Goal: Task Accomplishment & Management: Complete application form

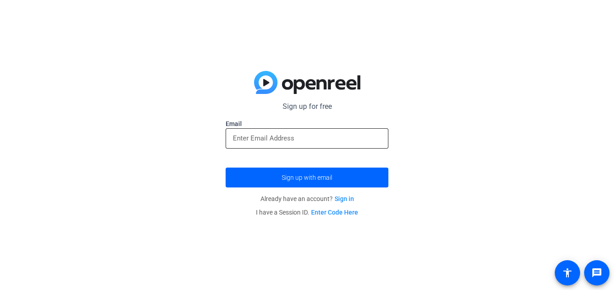
click at [278, 141] on input "email" at bounding box center [307, 138] width 148 height 11
type input "[EMAIL_ADDRESS][DOMAIN_NAME]"
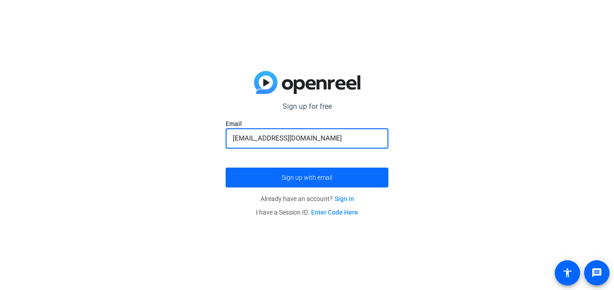
click at [281, 173] on span "submit" at bounding box center [307, 178] width 163 height 22
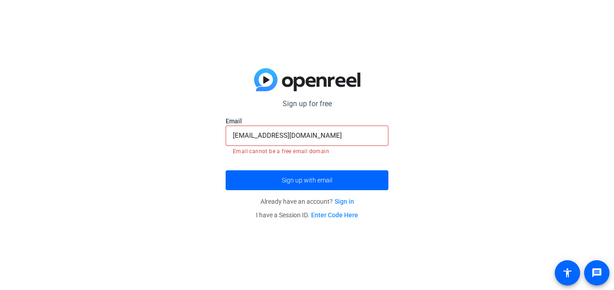
click at [349, 201] on link "Sign in" at bounding box center [344, 201] width 19 height 7
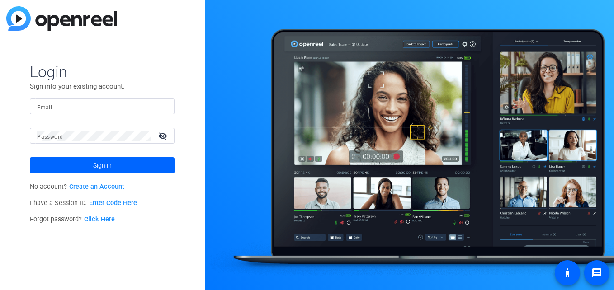
click at [104, 190] on link "Create an Account" at bounding box center [96, 187] width 55 height 8
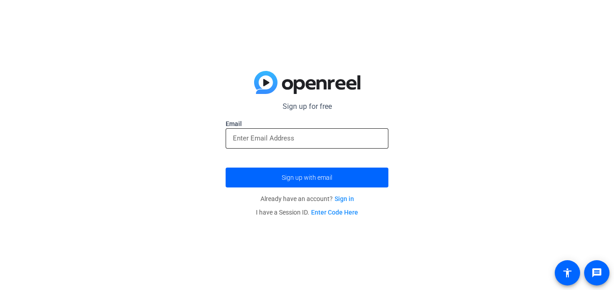
click at [232, 138] on div at bounding box center [307, 138] width 163 height 20
click at [256, 140] on input "email" at bounding box center [307, 138] width 148 height 11
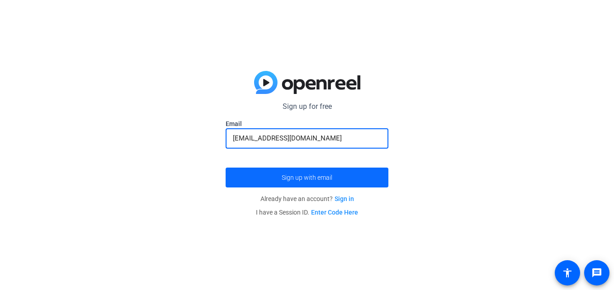
click at [269, 179] on span "submit" at bounding box center [307, 178] width 163 height 22
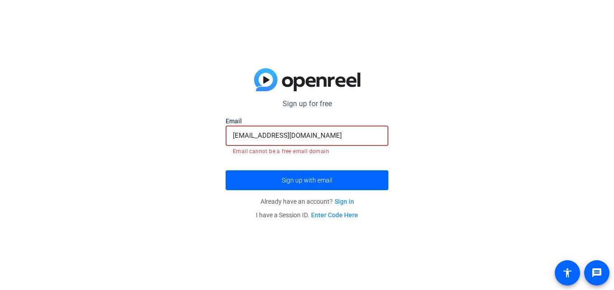
drag, startPoint x: 325, startPoint y: 139, endPoint x: 205, endPoint y: 123, distance: 121.5
click at [200, 134] on div "Sign up for free [EMAIL_ADDRESS][DOMAIN_NAME] Email [EMAIL_ADDRESS][DOMAIN_NAME…" at bounding box center [307, 145] width 614 height 290
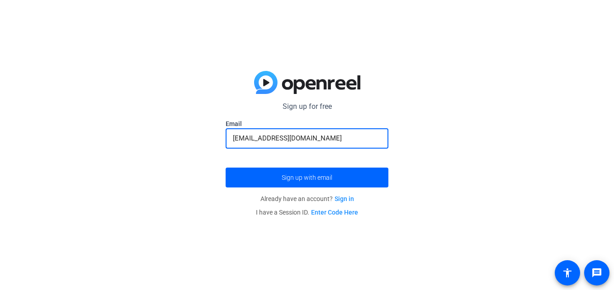
type input "[EMAIL_ADDRESS][DOMAIN_NAME]"
click at [226, 168] on button "Sign up with email" at bounding box center [307, 178] width 163 height 20
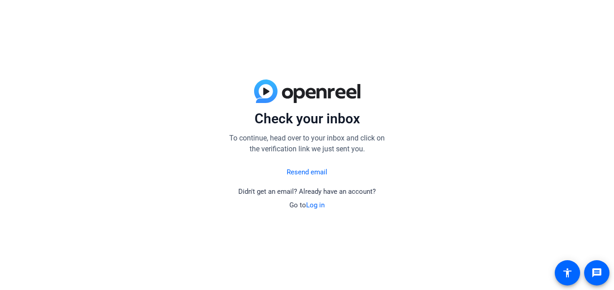
click at [303, 170] on link "Resend email" at bounding box center [307, 172] width 41 height 10
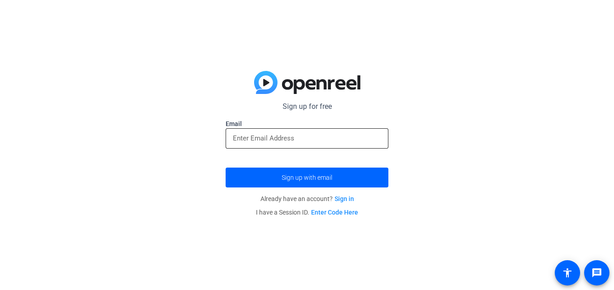
click at [283, 146] on div at bounding box center [307, 138] width 148 height 20
click at [272, 141] on input "email" at bounding box center [307, 138] width 148 height 11
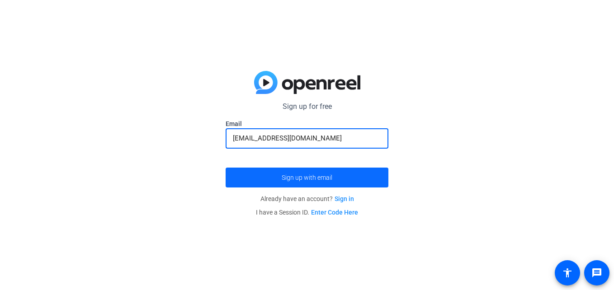
type input "[EMAIL_ADDRESS][DOMAIN_NAME]"
click at [226, 168] on button "Sign up with email" at bounding box center [307, 178] width 163 height 20
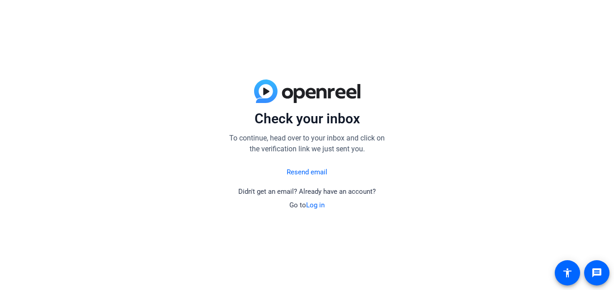
click at [318, 204] on link "Log in" at bounding box center [315, 205] width 19 height 8
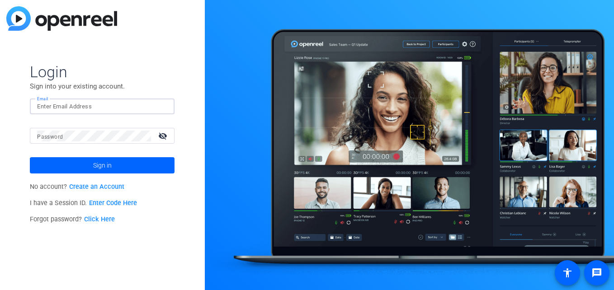
click at [111, 109] on input "Email" at bounding box center [102, 106] width 130 height 11
type input "[EMAIL_ADDRESS][DOMAIN_NAME]"
click at [30, 157] on button "Sign in" at bounding box center [102, 165] width 145 height 16
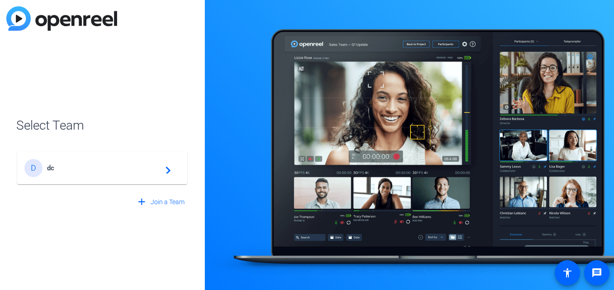
click at [163, 167] on mat-icon "navigate_next" at bounding box center [165, 168] width 11 height 11
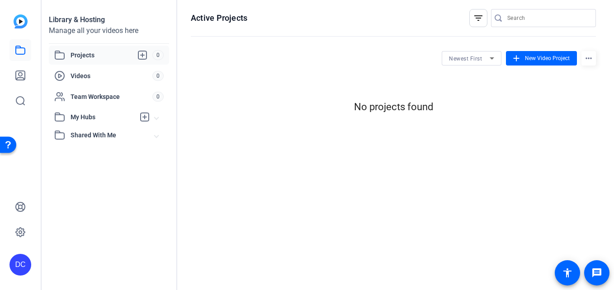
click at [88, 58] on span "Projects" at bounding box center [112, 55] width 82 height 11
click at [507, 62] on span at bounding box center [541, 58] width 71 height 22
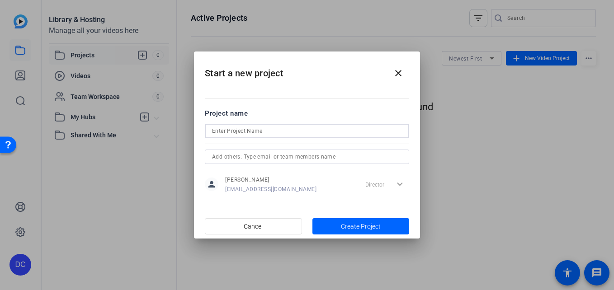
click at [270, 132] on input at bounding box center [307, 131] width 190 height 11
type input "car edit shake it to the max"
click at [345, 228] on span "Create Project" at bounding box center [361, 226] width 40 height 9
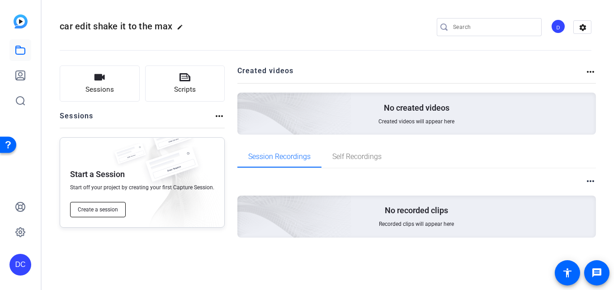
click at [108, 212] on span "Create a session" at bounding box center [98, 209] width 40 height 7
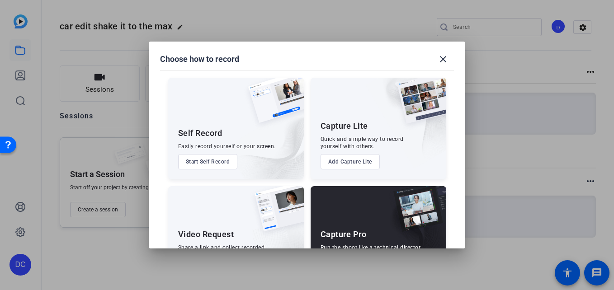
click at [84, 177] on div at bounding box center [307, 145] width 614 height 290
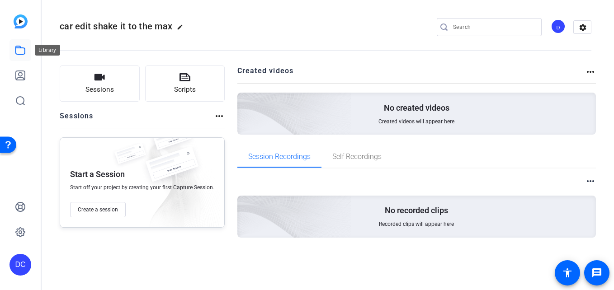
click at [20, 54] on icon at bounding box center [20, 50] width 9 height 8
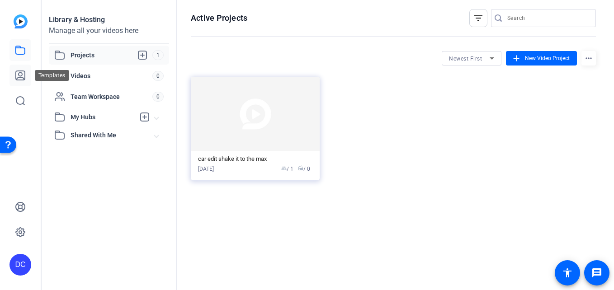
click at [28, 69] on link at bounding box center [20, 76] width 22 height 22
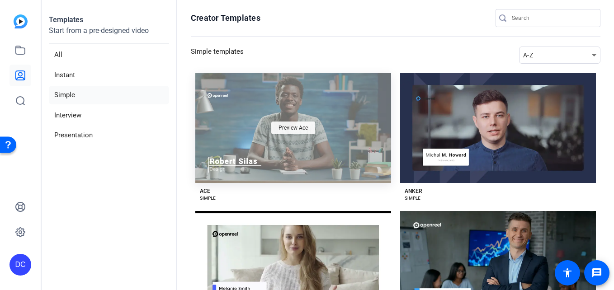
click at [300, 125] on span "Preview Ace" at bounding box center [293, 127] width 29 height 5
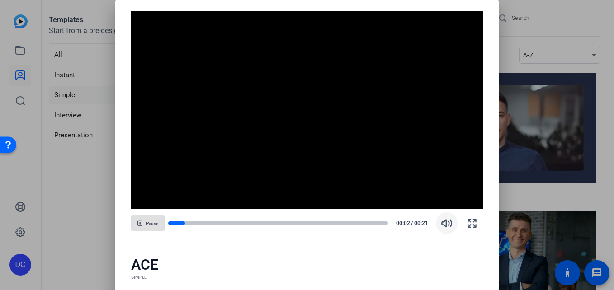
click at [442, 226] on icon "button" at bounding box center [446, 223] width 11 height 11
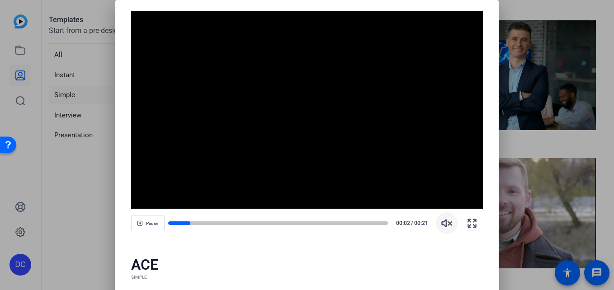
scroll to position [193, 0]
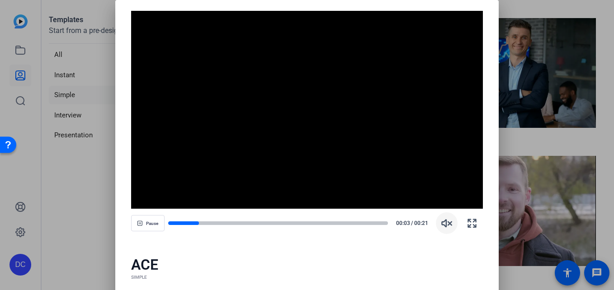
click at [535, 190] on div at bounding box center [307, 145] width 614 height 290
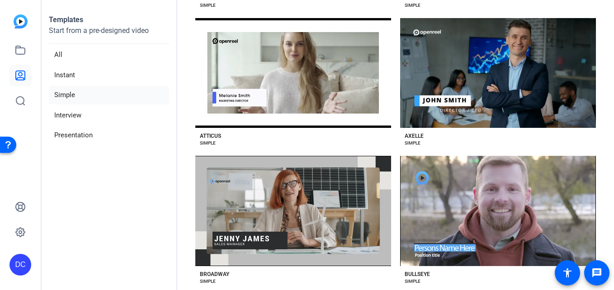
scroll to position [0, 0]
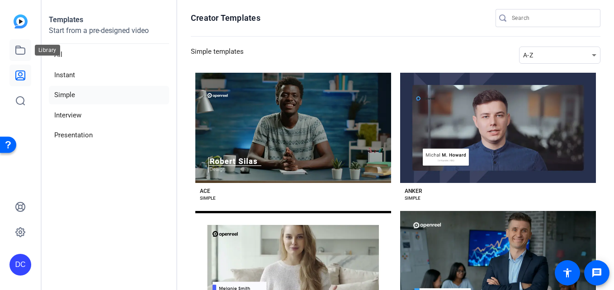
click at [18, 47] on icon at bounding box center [20, 50] width 9 height 8
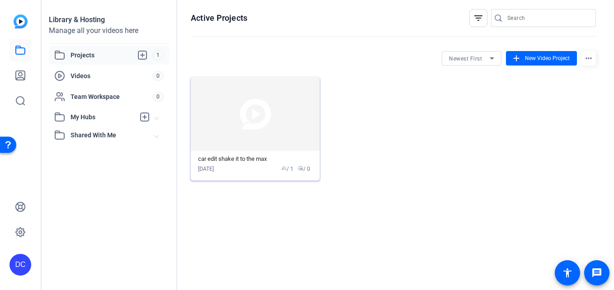
click at [299, 127] on img at bounding box center [255, 114] width 129 height 74
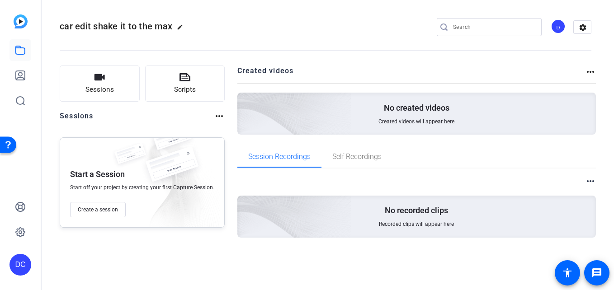
click at [340, 123] on img at bounding box center [244, 101] width 216 height 196
click at [349, 153] on span "Self Recordings" at bounding box center [356, 156] width 49 height 7
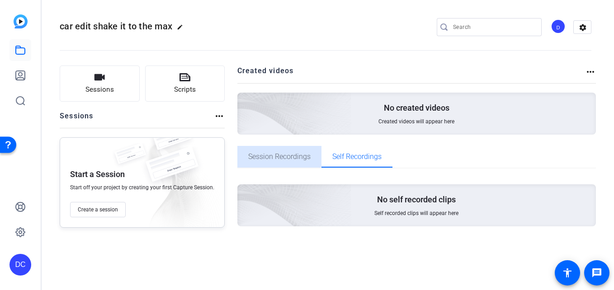
click at [287, 153] on span "Session Recordings" at bounding box center [279, 156] width 62 height 7
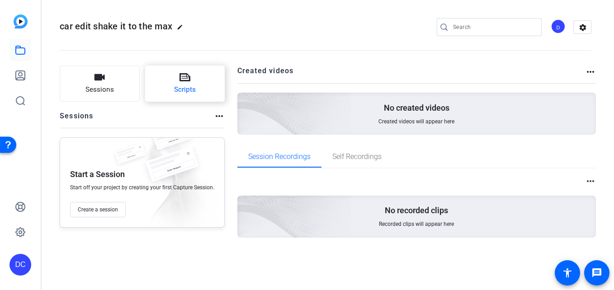
click at [152, 89] on button "Scripts" at bounding box center [185, 84] width 80 height 36
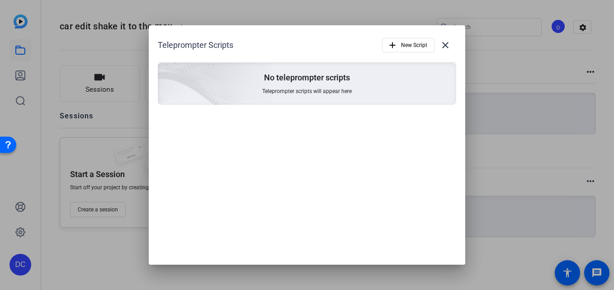
click at [144, 86] on div at bounding box center [307, 145] width 614 height 290
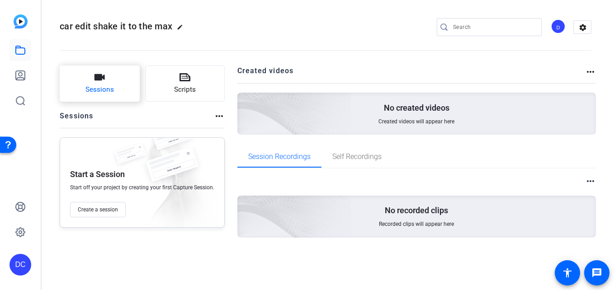
click at [101, 80] on icon "button" at bounding box center [100, 77] width 10 height 6
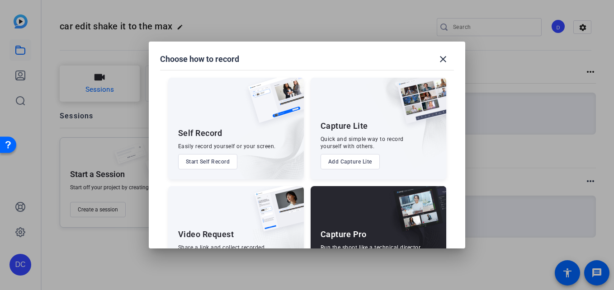
click at [101, 80] on div at bounding box center [307, 145] width 614 height 290
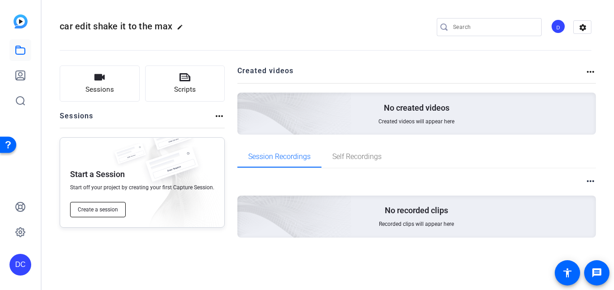
click at [122, 206] on button "Create a session" at bounding box center [98, 209] width 56 height 15
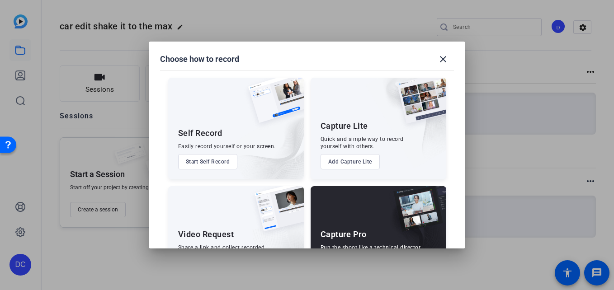
scroll to position [48, 0]
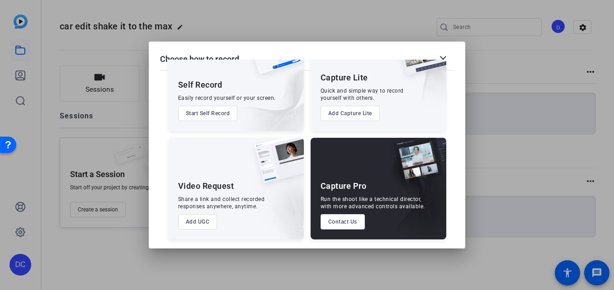
click at [100, 197] on div at bounding box center [307, 145] width 614 height 290
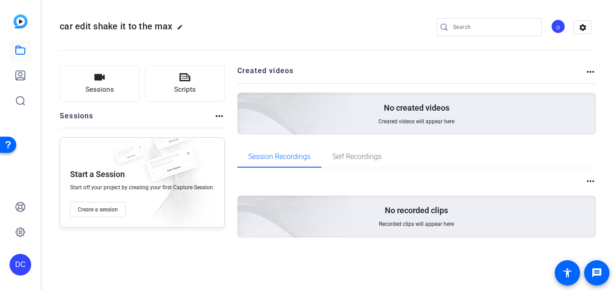
click at [24, 252] on div "DC" at bounding box center [20, 236] width 22 height 80
